Goal: Task Accomplishment & Management: Manage account settings

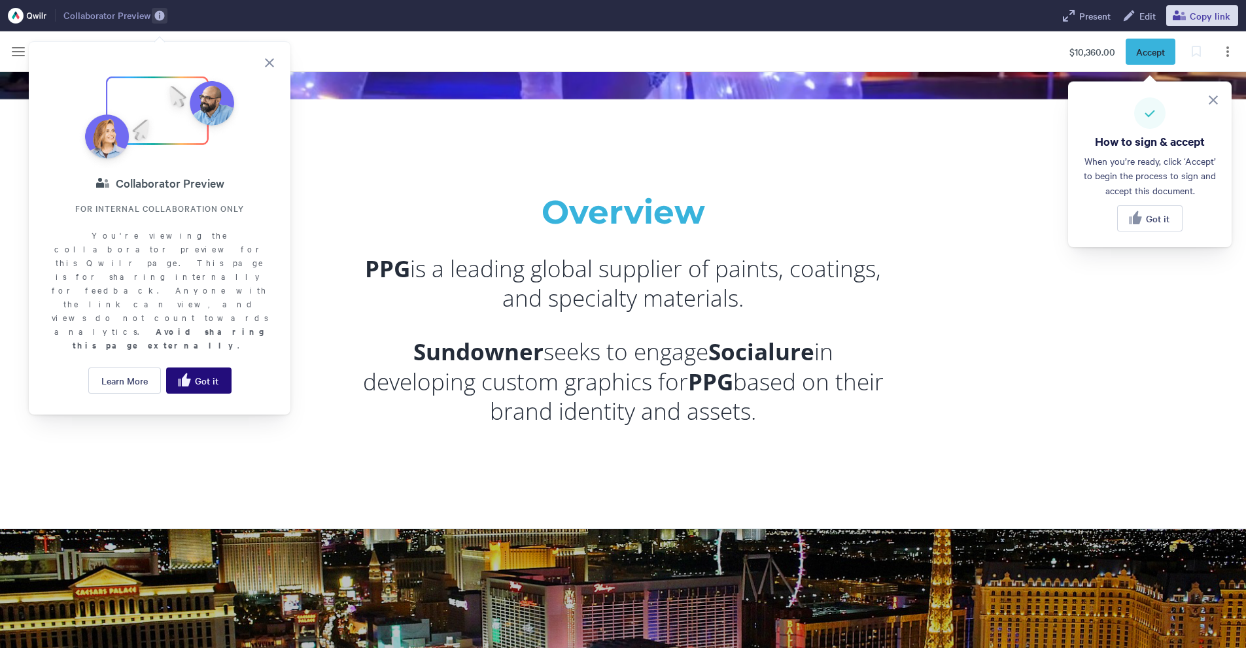
scroll to position [654, 0]
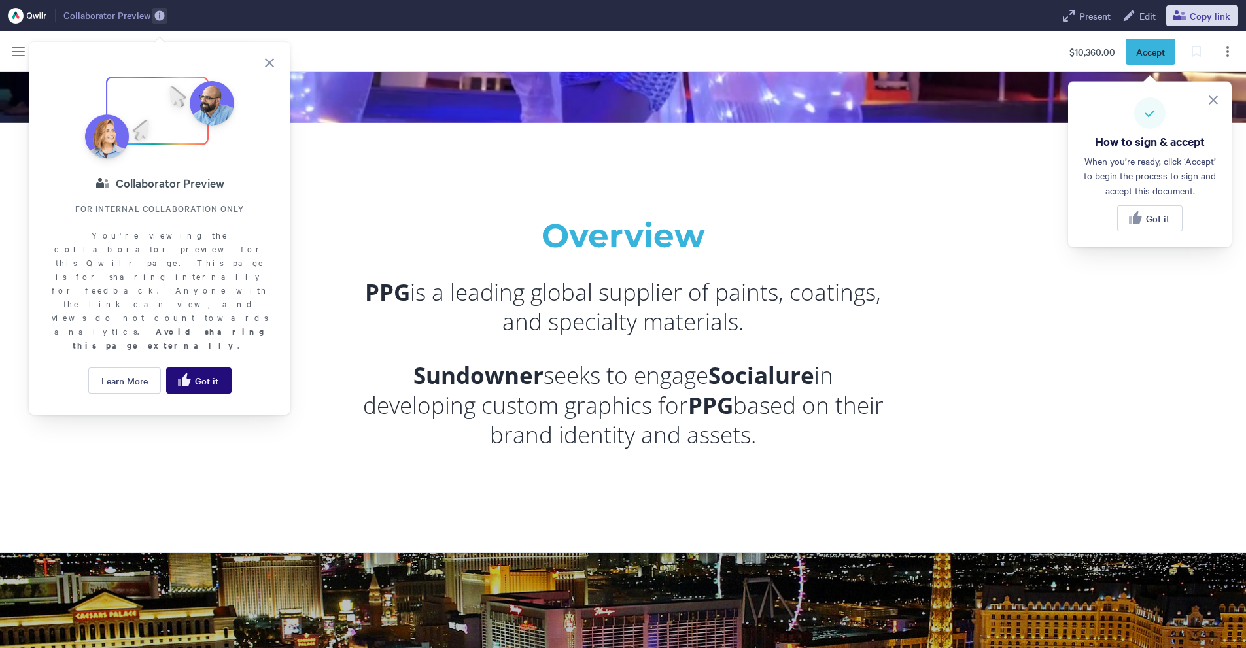
click at [274, 61] on icon "close" at bounding box center [270, 63] width 16 height 16
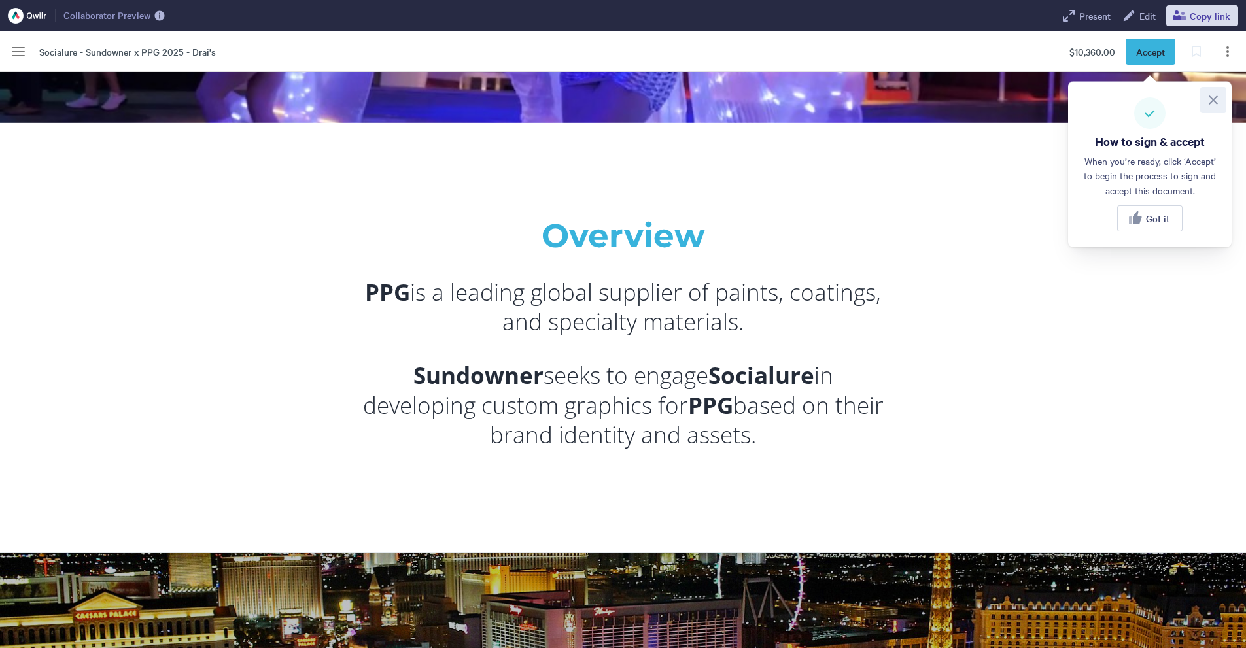
click at [1218, 97] on icon at bounding box center [1213, 100] width 16 height 16
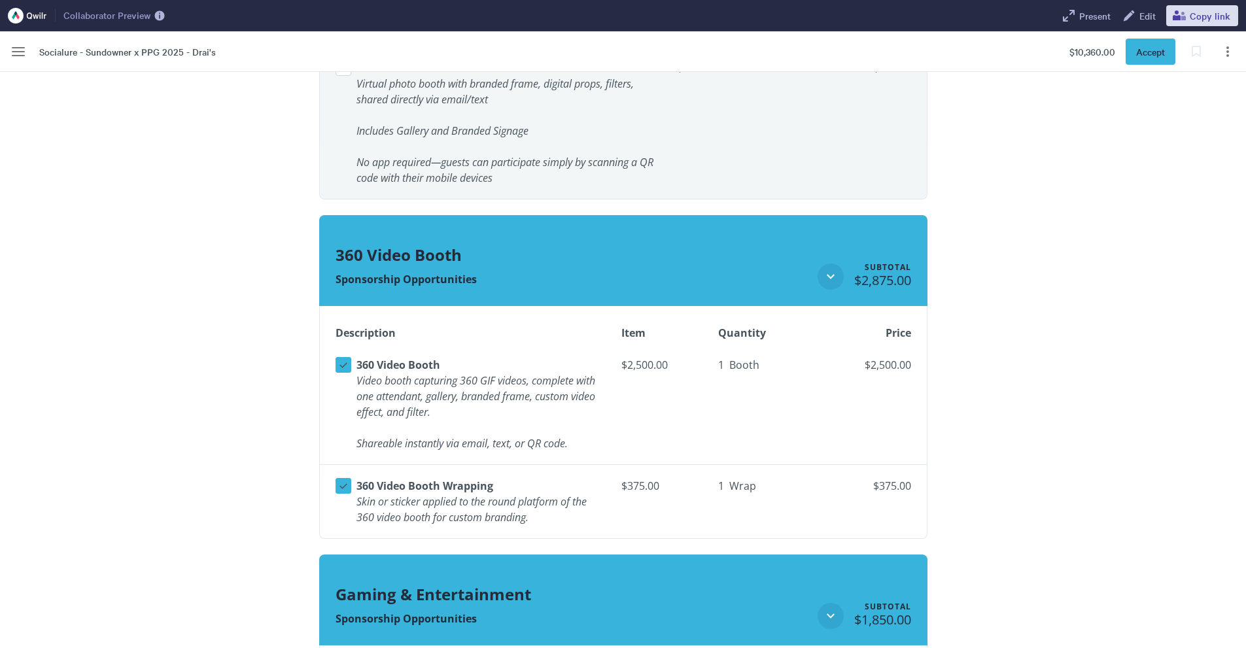
scroll to position [3238, 0]
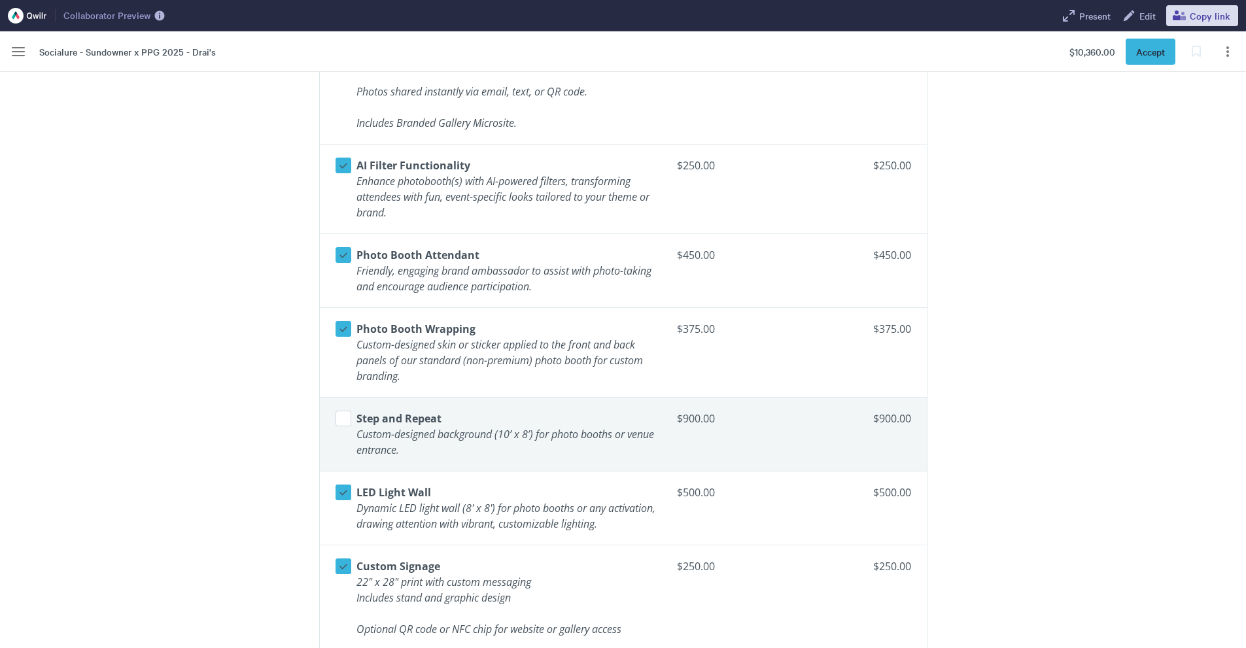
click at [325, 258] on td "Select line item Photo Booth Attendant ​ Friendly, engaging brand ambassador to…" at bounding box center [493, 271] width 347 height 74
click at [335, 260] on button "Select line item" at bounding box center [343, 255] width 16 height 16
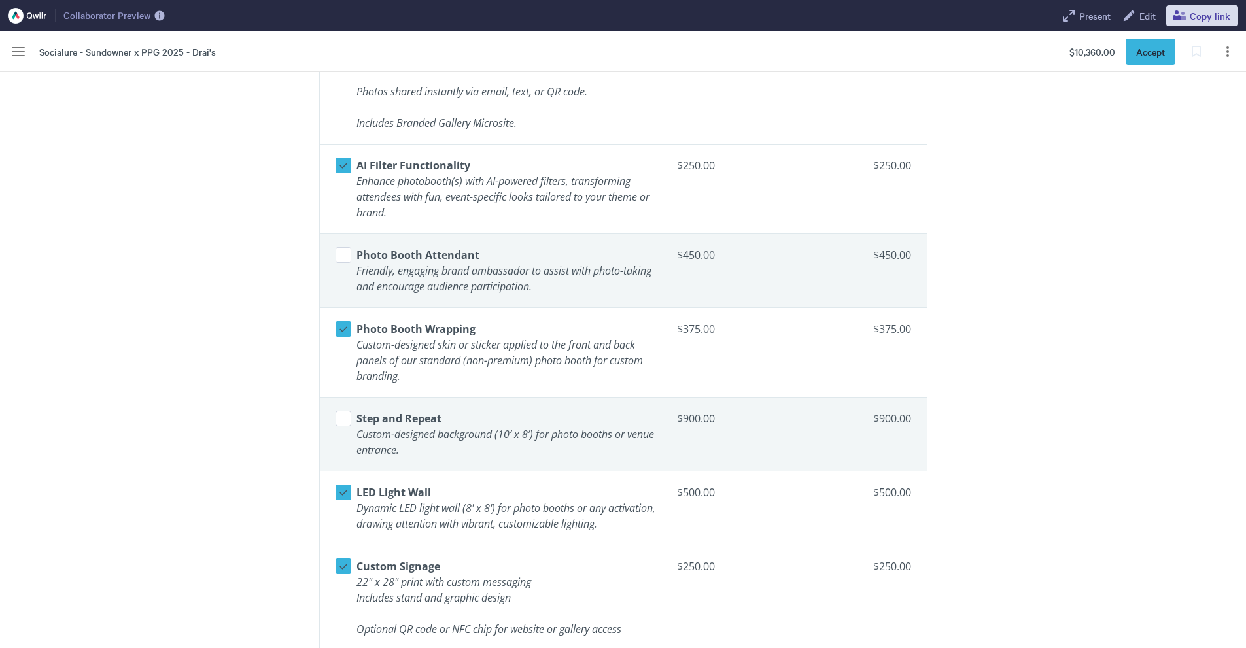
click at [335, 260] on button "Select line item" at bounding box center [343, 255] width 16 height 16
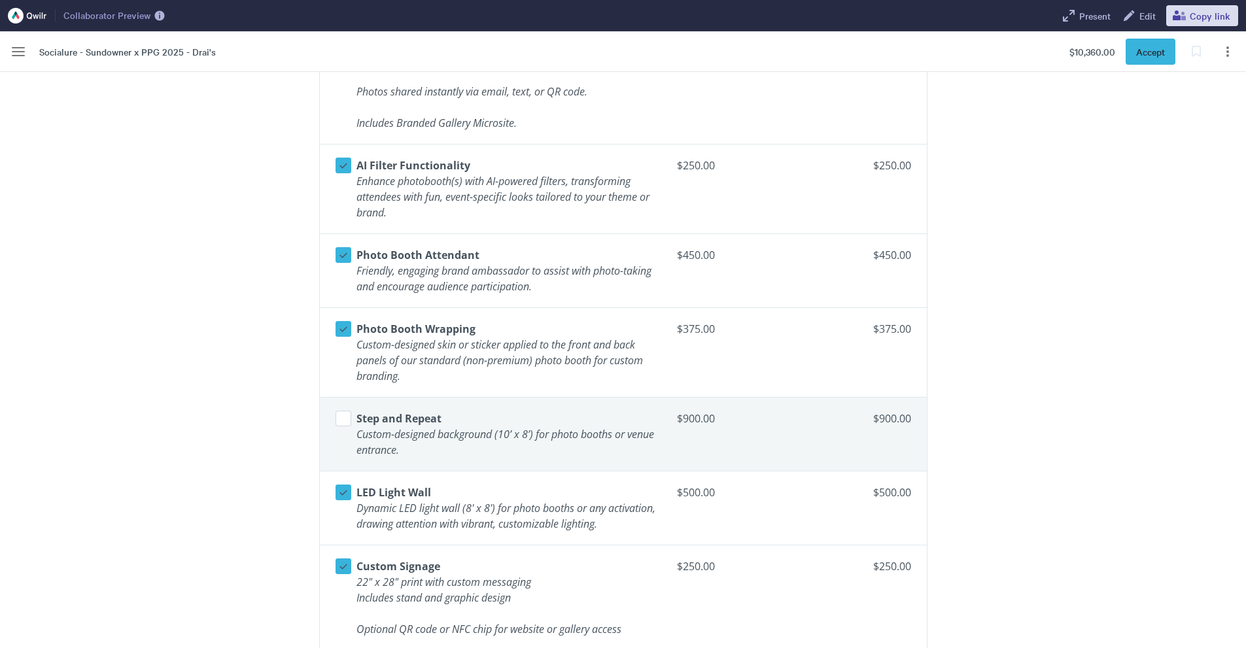
click at [335, 247] on button "Select line item" at bounding box center [343, 255] width 16 height 16
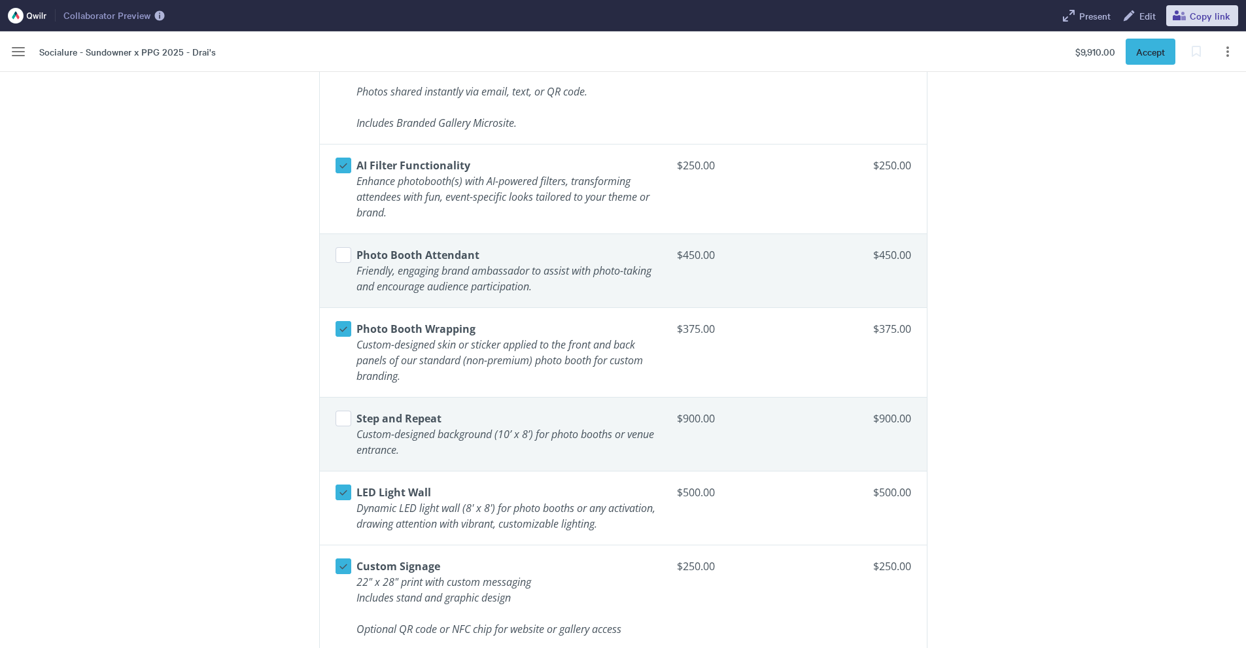
click at [347, 257] on button "Select line item" at bounding box center [343, 255] width 16 height 16
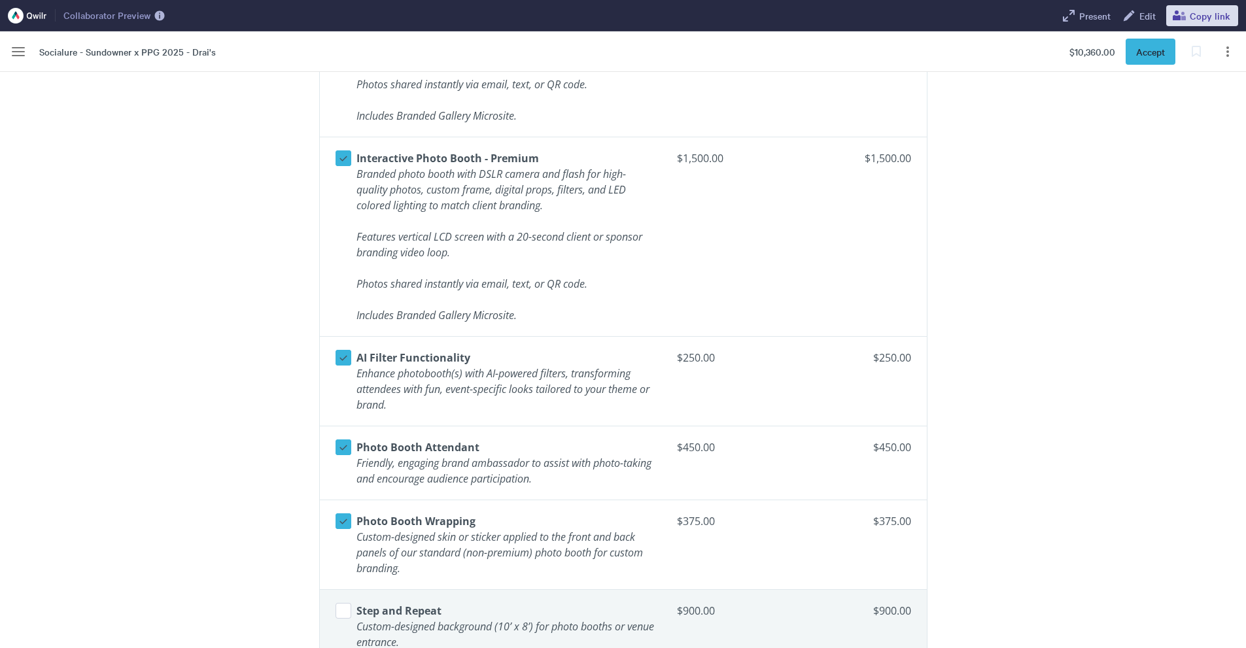
scroll to position [3042, 0]
